Goal: Use online tool/utility: Utilize a website feature to perform a specific function

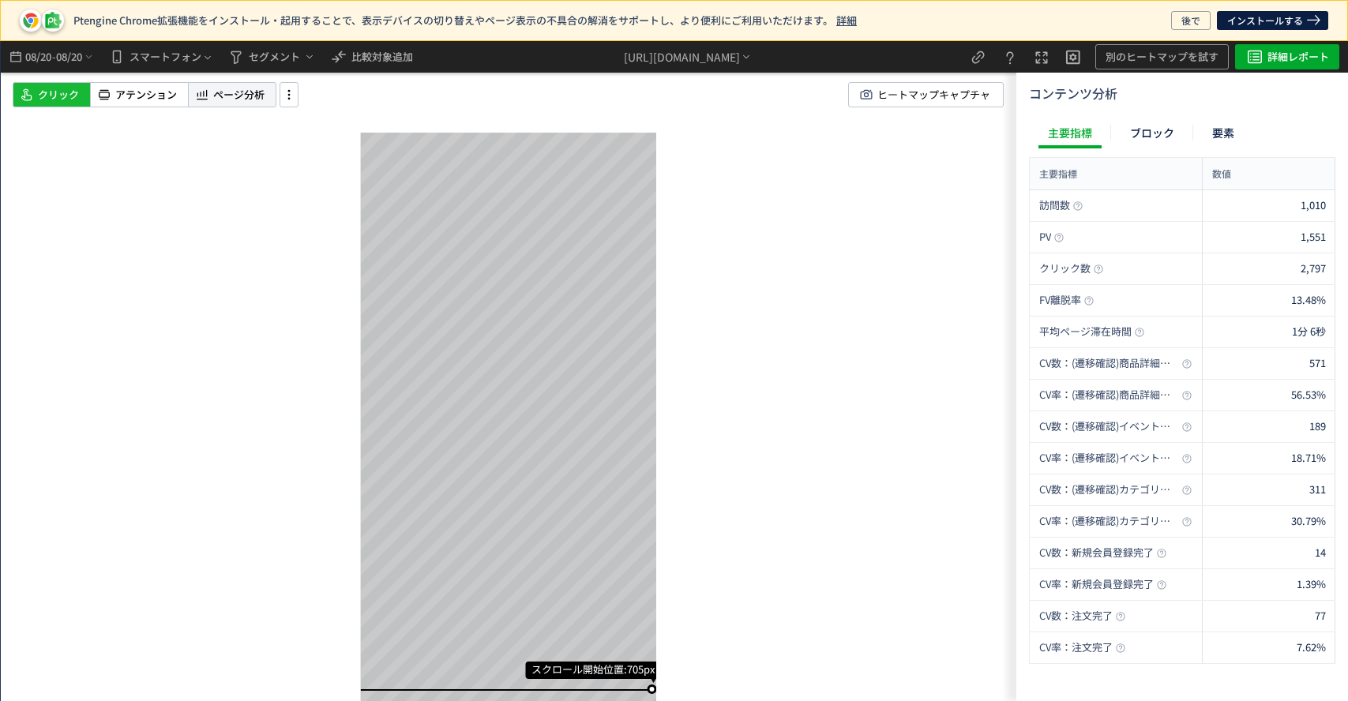
drag, startPoint x: 207, startPoint y: 87, endPoint x: 227, endPoint y: 88, distance: 19.8
click at [208, 87] on icon at bounding box center [202, 94] width 16 height 19
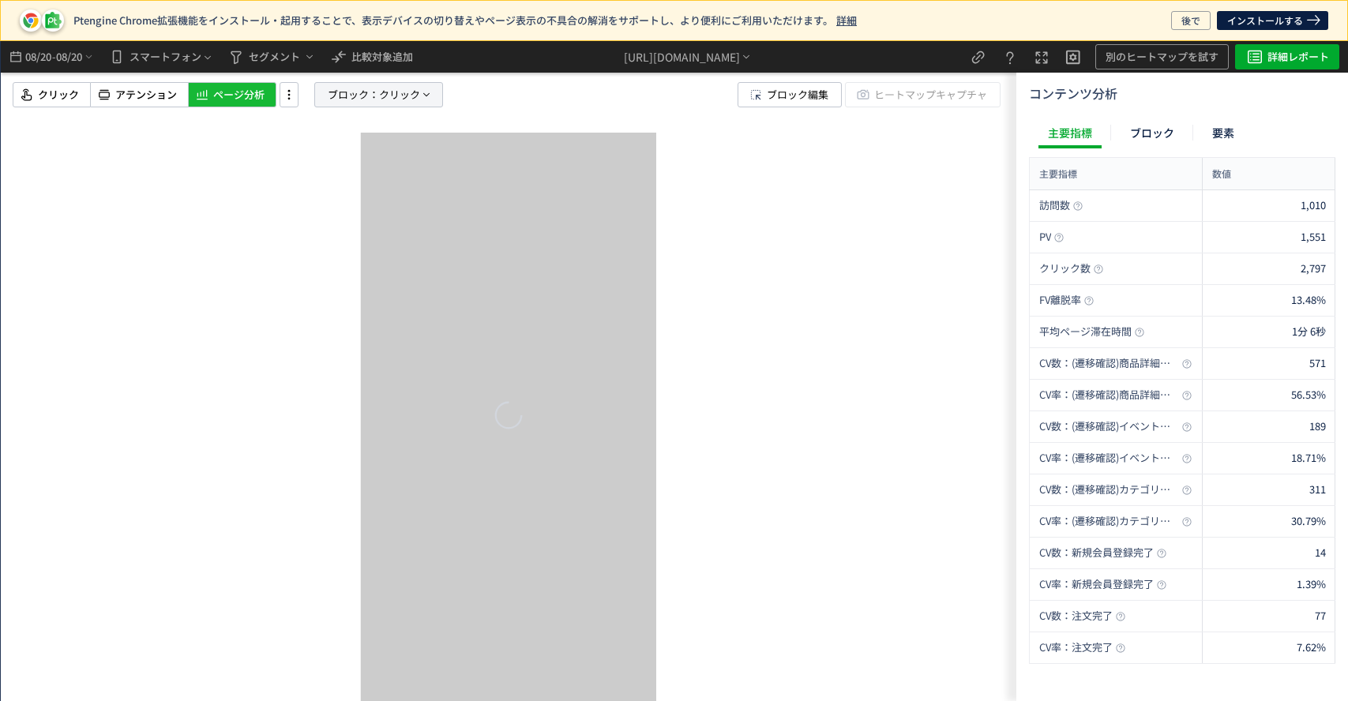
click at [340, 95] on span "ブロック：" at bounding box center [353, 95] width 51 height 24
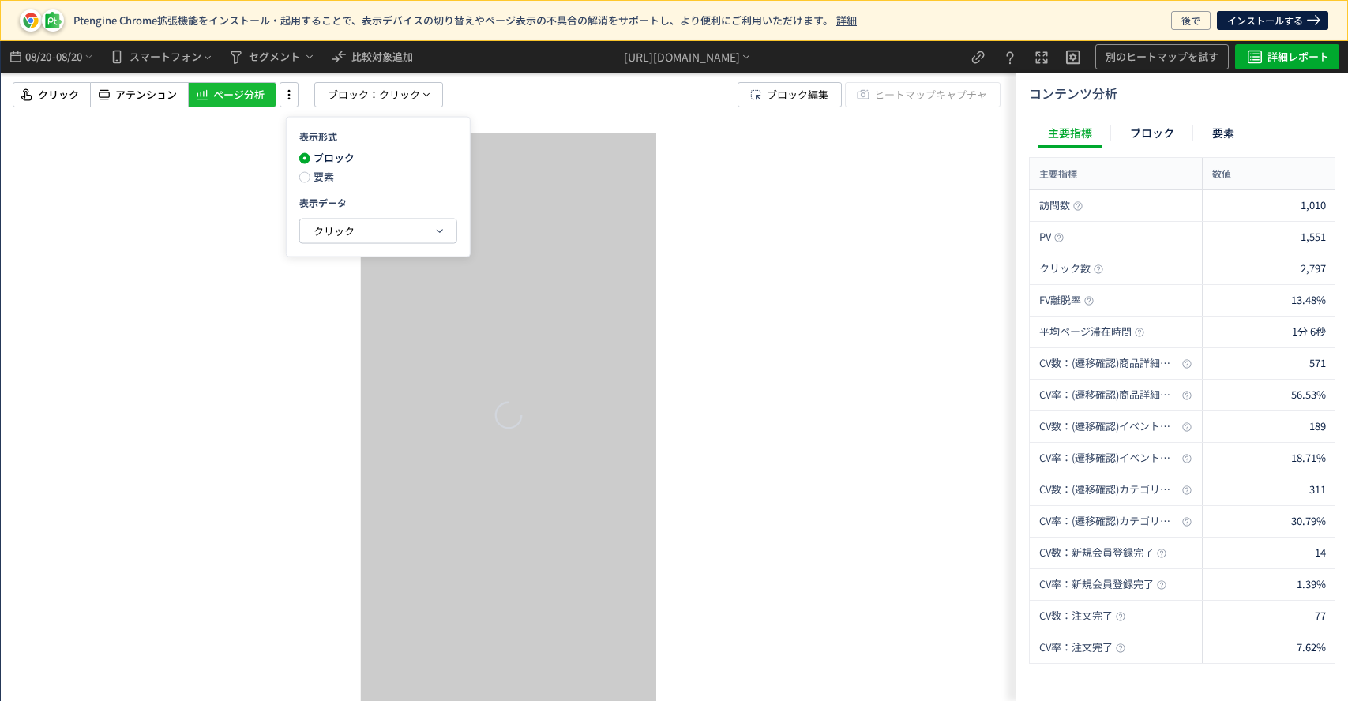
click at [322, 178] on span "要素" at bounding box center [322, 176] width 24 height 15
click at [333, 229] on span "クリック" at bounding box center [334, 230] width 41 height 15
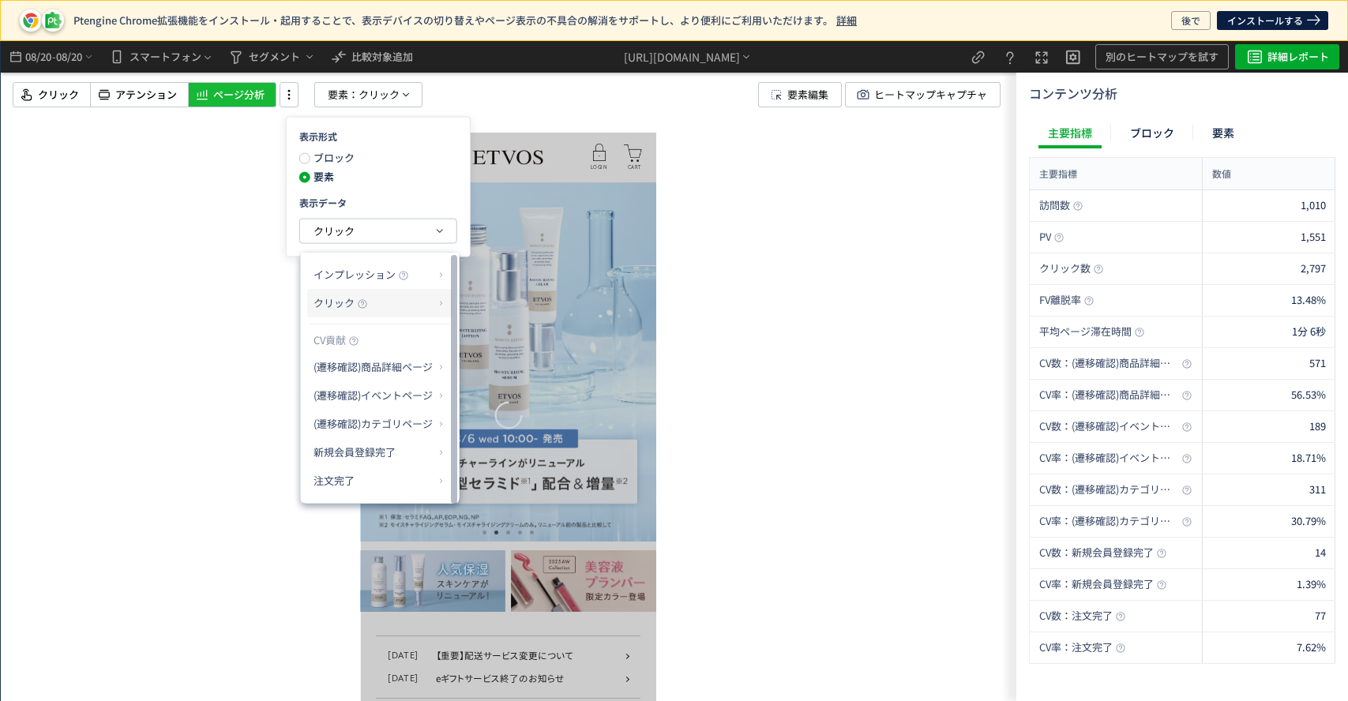
click at [385, 310] on p "クリック" at bounding box center [374, 303] width 121 height 27
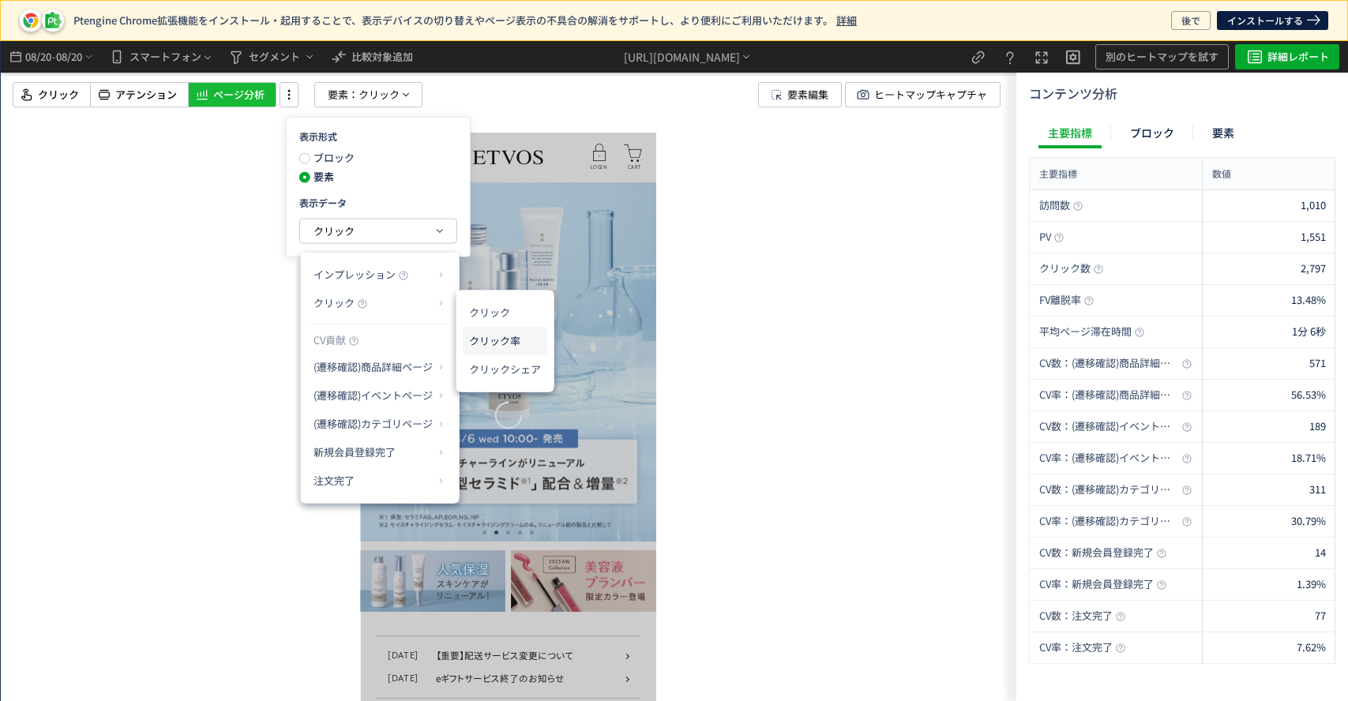
click at [489, 337] on li "クリック率" at bounding box center [505, 341] width 85 height 28
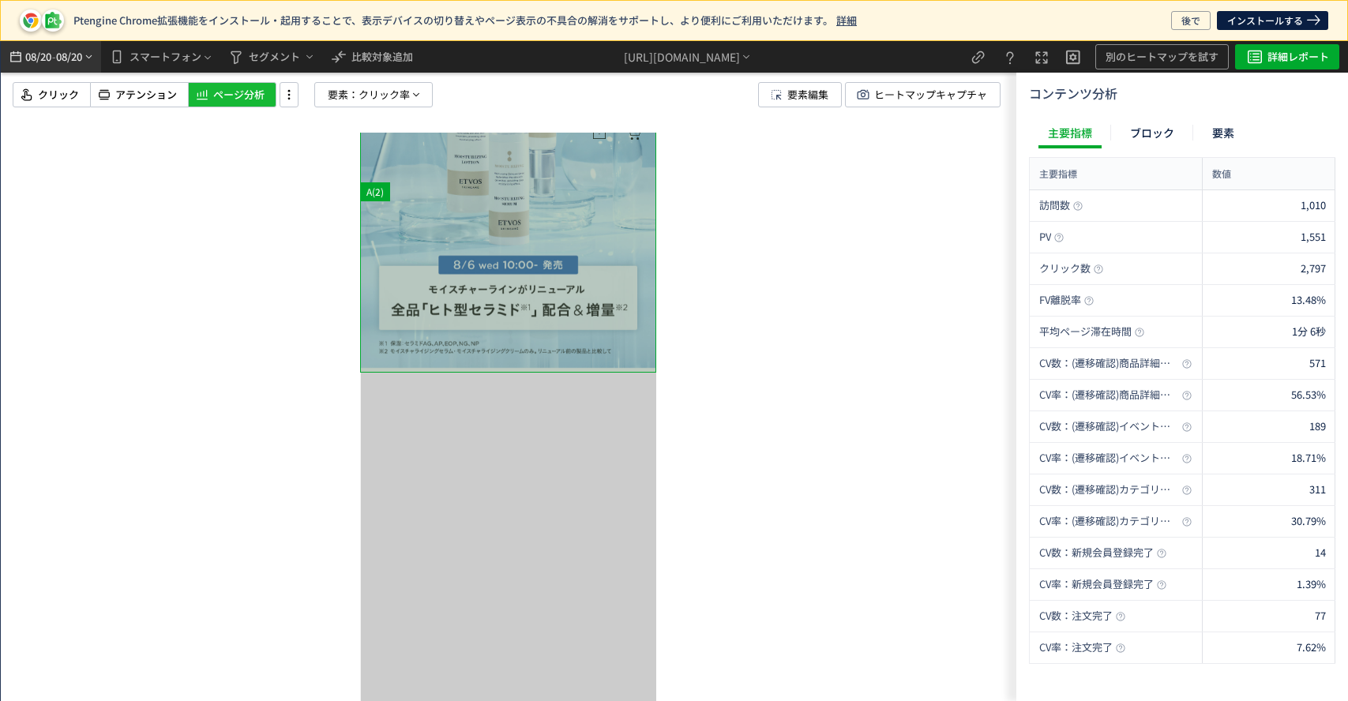
scroll to position [175, 0]
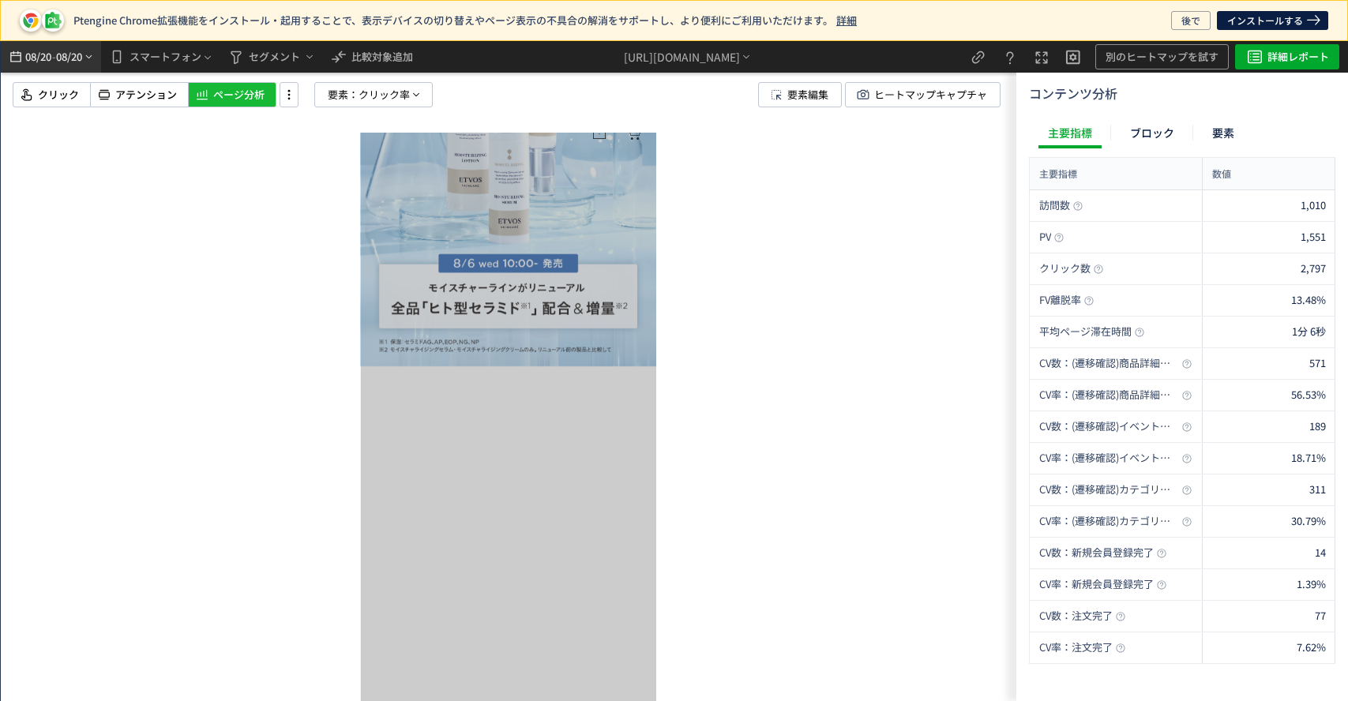
click at [54, 54] on span "-" at bounding box center [54, 57] width 4 height 32
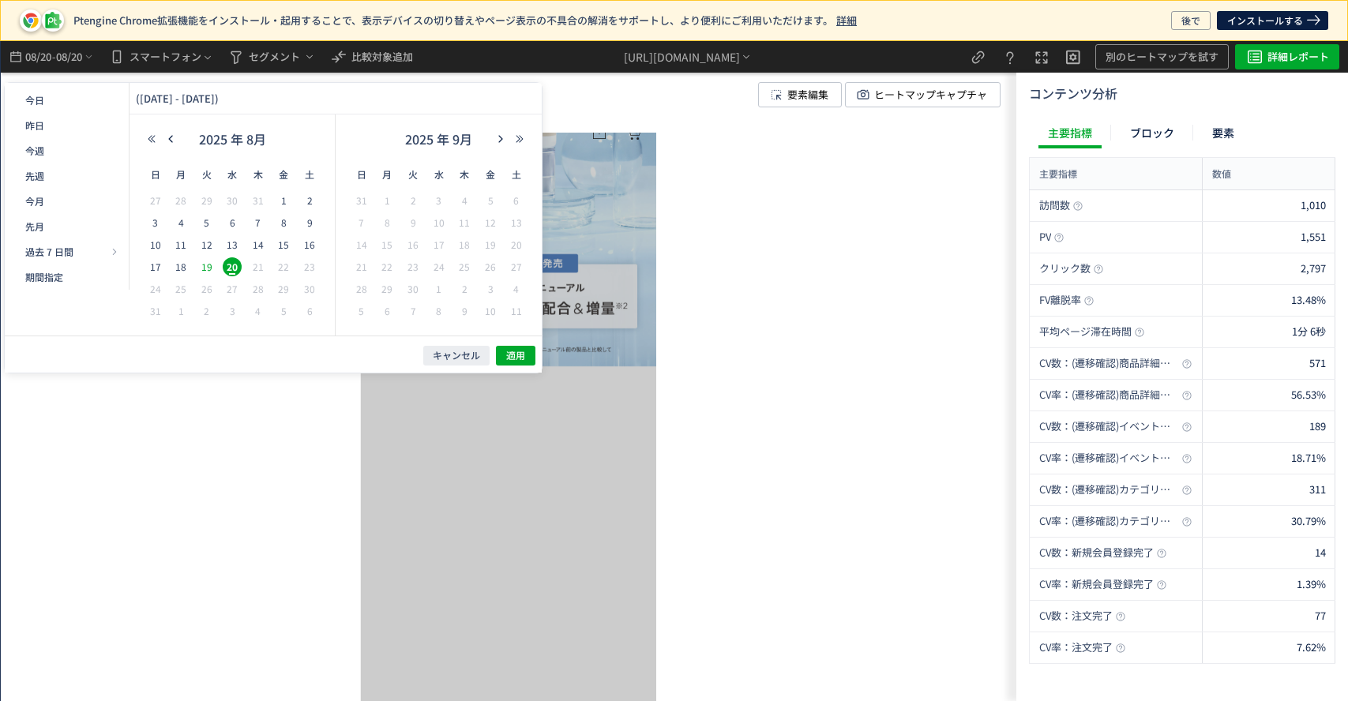
click at [203, 272] on span "19" at bounding box center [206, 266] width 19 height 19
click at [287, 243] on span "15" at bounding box center [283, 244] width 19 height 19
click at [510, 349] on span "適用" at bounding box center [515, 355] width 19 height 13
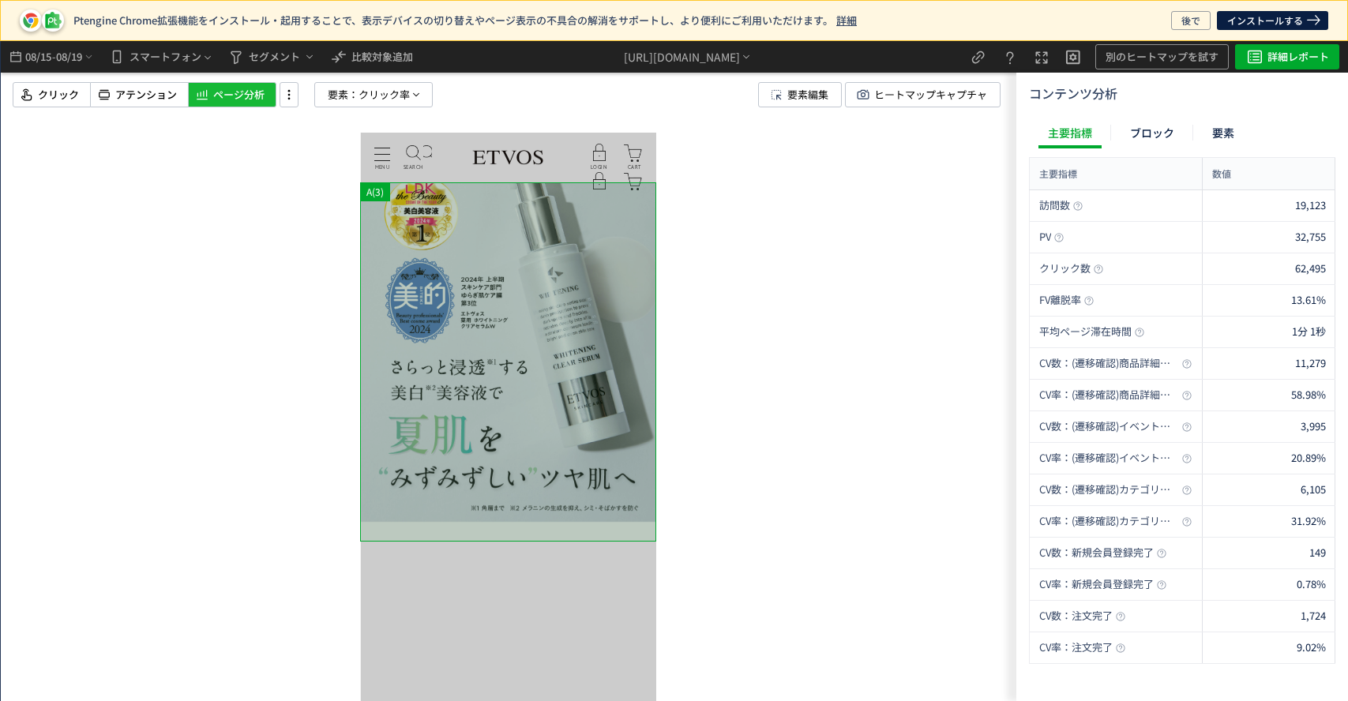
scroll to position [0, 0]
